Goal: Information Seeking & Learning: Check status

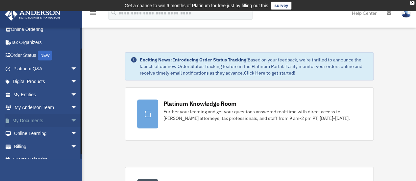
scroll to position [27, 0]
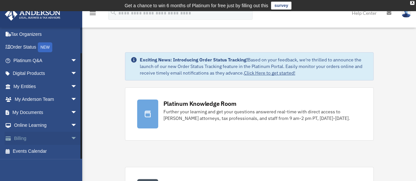
click at [33, 139] on link "Billing arrow_drop_down" at bounding box center [46, 138] width 83 height 13
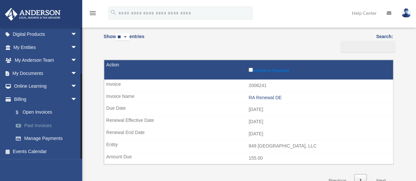
scroll to position [66, 0]
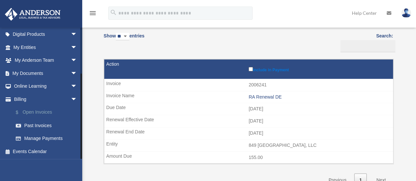
click at [41, 112] on link "$ Open Invoices" at bounding box center [48, 112] width 78 height 13
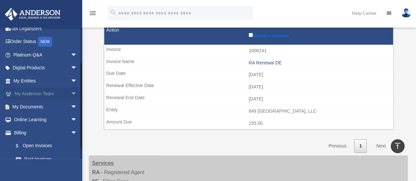
scroll to position [66, 0]
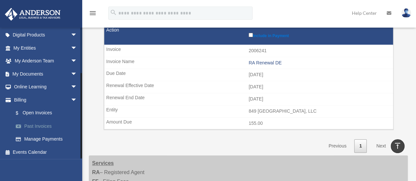
click at [45, 125] on link "Past Invoices" at bounding box center [48, 126] width 78 height 13
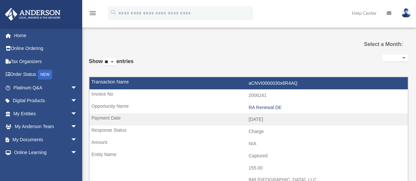
select select
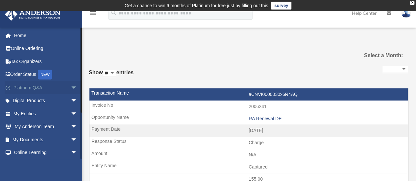
click at [38, 87] on link "Platinum Q&A arrow_drop_down" at bounding box center [46, 87] width 83 height 13
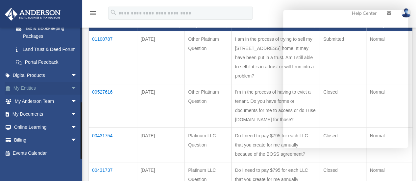
scroll to position [168, 0]
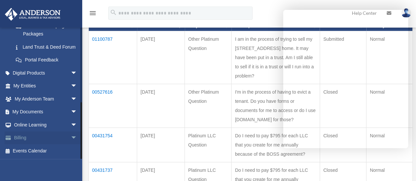
click at [71, 140] on span "arrow_drop_down" at bounding box center [77, 138] width 13 height 13
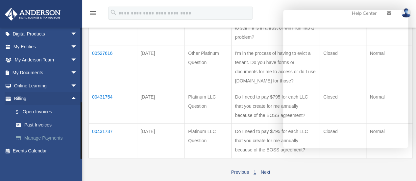
scroll to position [164, 0]
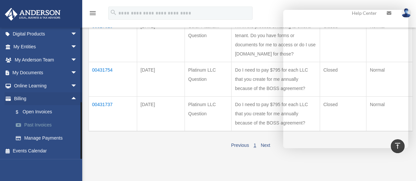
click at [46, 125] on link "Past Invoices" at bounding box center [48, 125] width 78 height 13
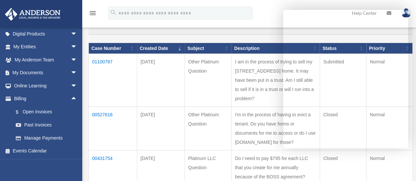
scroll to position [66, 0]
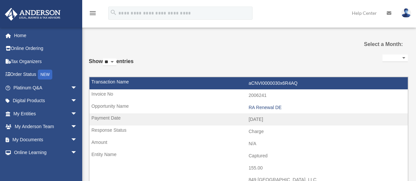
select select
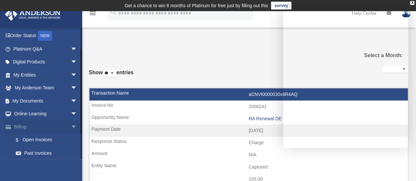
scroll to position [66, 0]
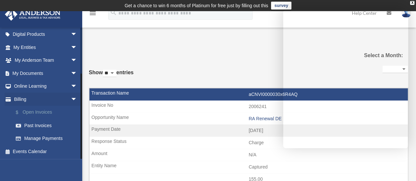
click at [46, 113] on link "$ Open Invoices" at bounding box center [48, 112] width 78 height 13
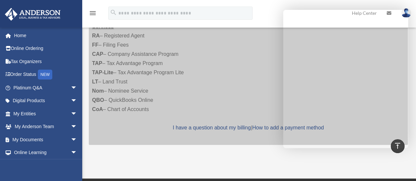
scroll to position [171, 0]
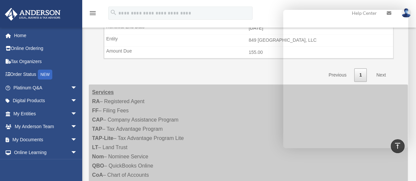
click at [264, 153] on div "Services RA – Registered Agent FF – Filing Fees CAP – Company Assistance Progra…" at bounding box center [248, 148] width 319 height 126
click at [262, 76] on div "Show ** ** ** *** entries Search: Pay Invoice # Invoice Name Due Date Renewal E…" at bounding box center [248, 2] width 289 height 158
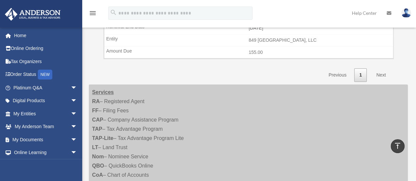
click at [398, 143] on icon "vertical_align_top" at bounding box center [398, 146] width 8 height 8
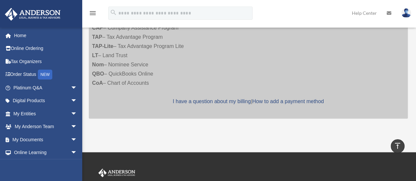
scroll to position [329, 0]
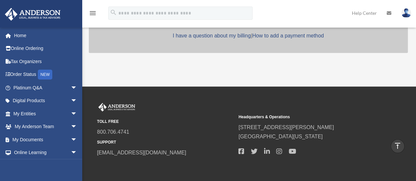
click at [399, 145] on icon "vertical_align_top" at bounding box center [398, 146] width 8 height 8
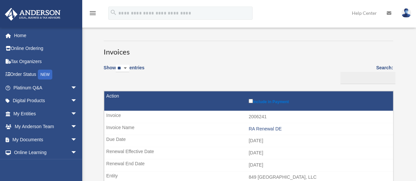
scroll to position [0, 0]
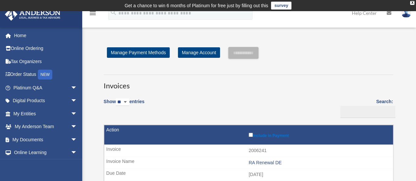
click at [405, 15] on img at bounding box center [406, 13] width 10 height 10
click at [366, 51] on div "**********" at bounding box center [248, 53] width 289 height 12
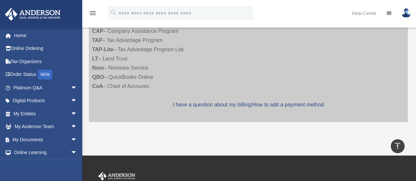
scroll to position [329, 0]
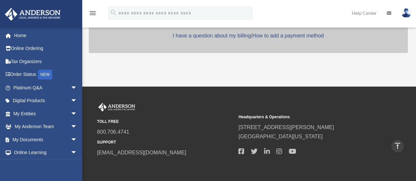
click at [400, 144] on icon "vertical_align_top" at bounding box center [398, 146] width 8 height 8
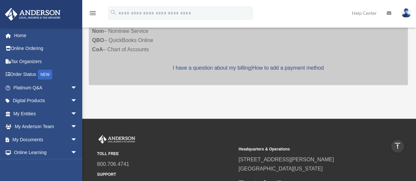
scroll to position [356, 0]
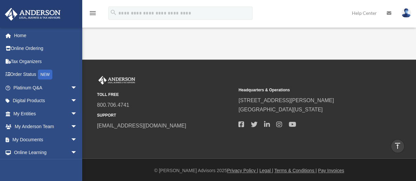
click at [401, 145] on link "Scroll to top vertical_align_top" at bounding box center [398, 146] width 14 height 14
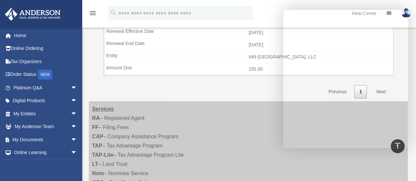
scroll to position [164, 0]
